Goal: Find specific page/section: Find specific page/section

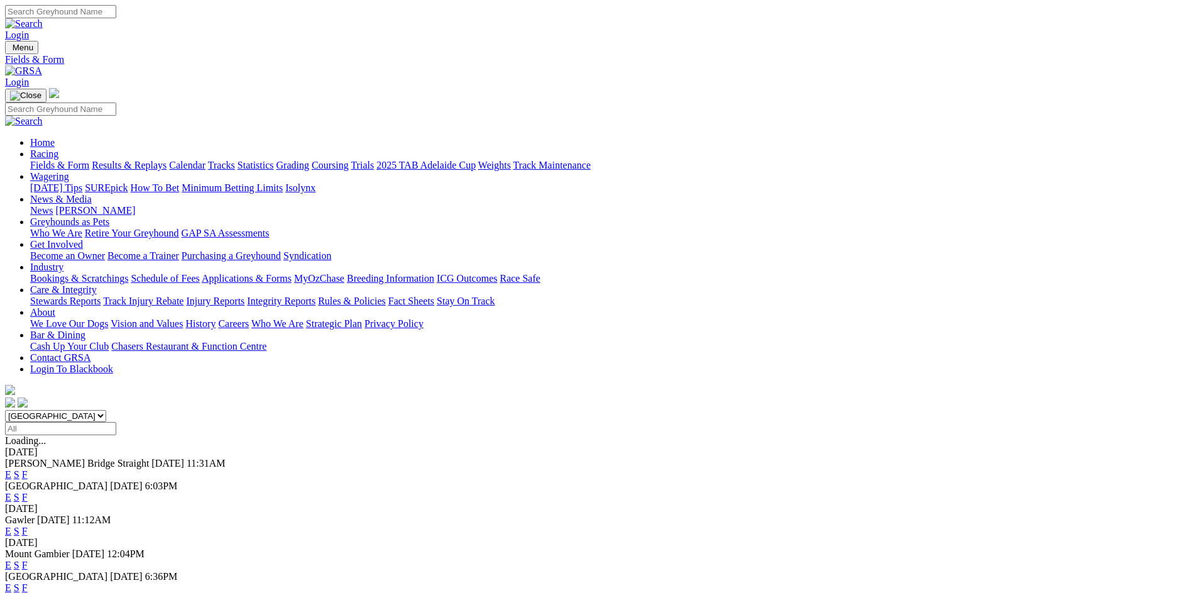
click at [206, 160] on link "Calendar" at bounding box center [187, 165] width 36 height 11
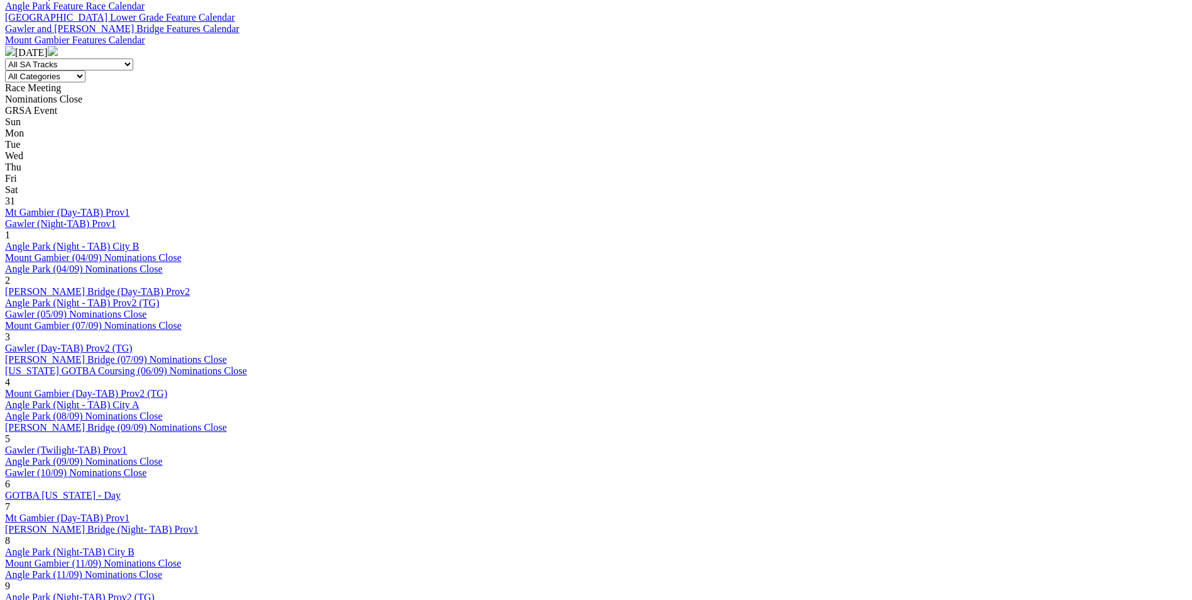
scroll to position [566, 0]
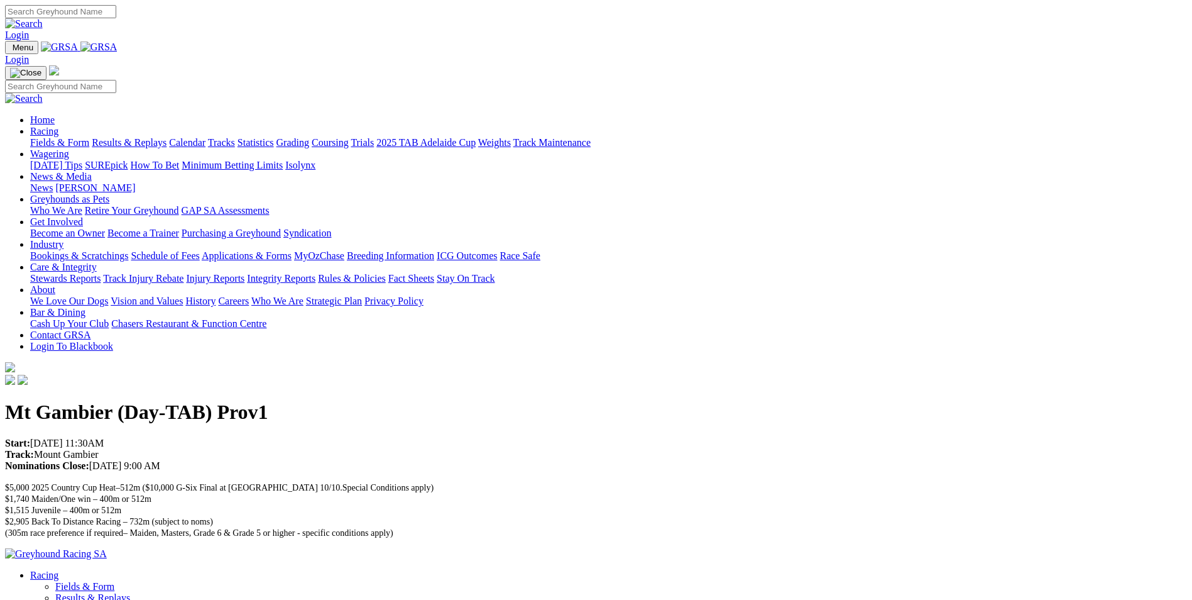
click at [118, 49] on img at bounding box center [98, 46] width 37 height 11
